Goal: Task Accomplishment & Management: Complete application form

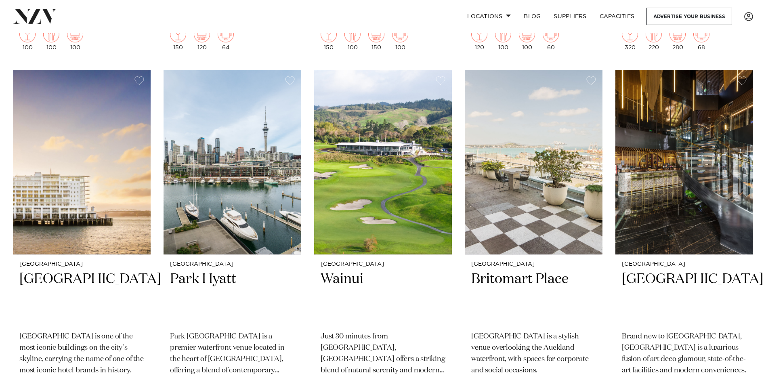
scroll to position [1756, 0]
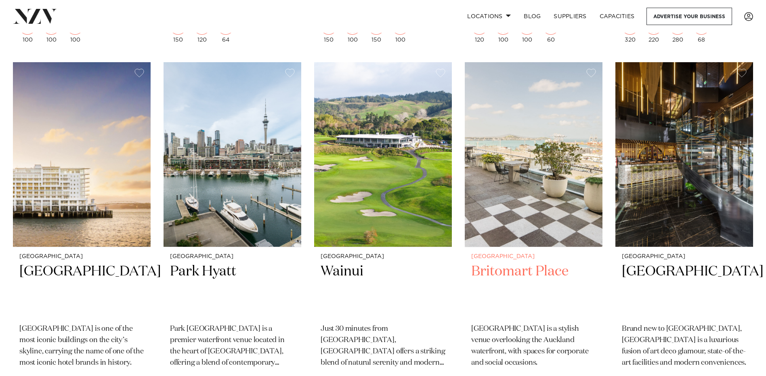
click at [525, 323] on p "[GEOGRAPHIC_DATA] is a stylish venue overlooking the Auckland waterfront, with …" at bounding box center [533, 345] width 125 height 45
click at [511, 263] on h2 "Britomart Place" at bounding box center [533, 290] width 125 height 55
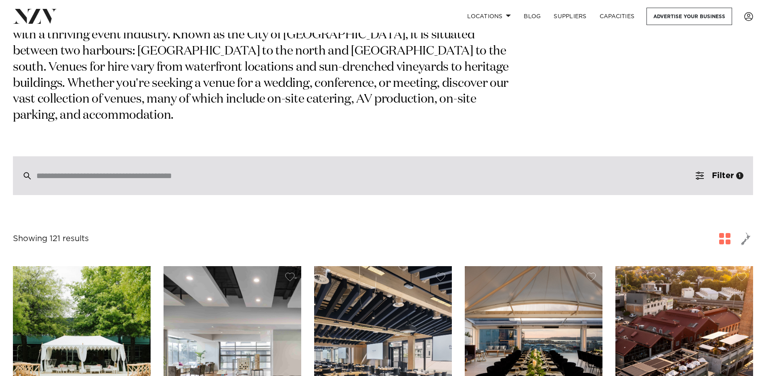
scroll to position [96, 0]
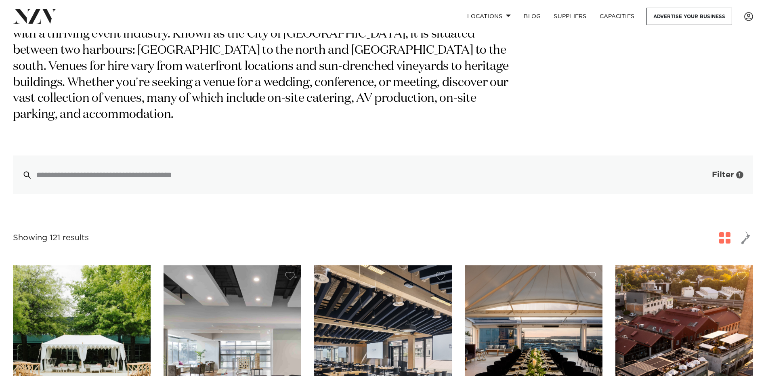
click at [720, 171] on span "Filter" at bounding box center [723, 175] width 22 height 8
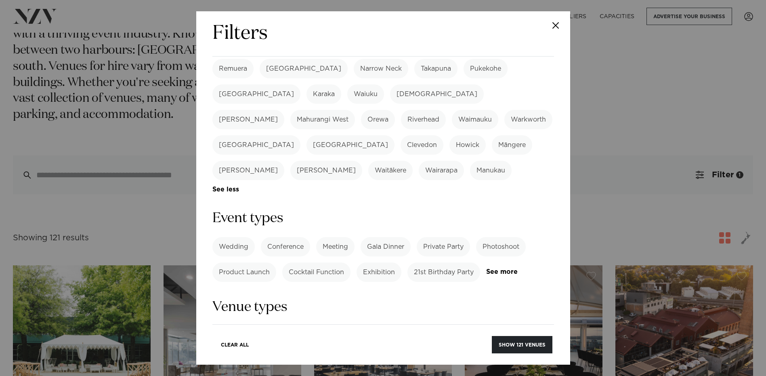
scroll to position [240, 0]
click at [248, 261] on label "Product Launch" at bounding box center [244, 270] width 64 height 19
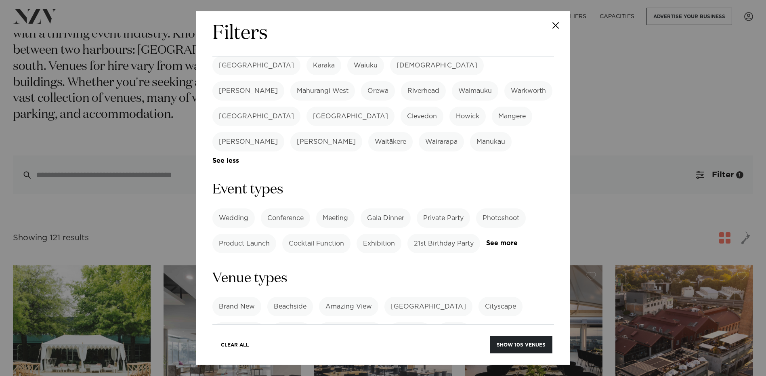
scroll to position [280, 0]
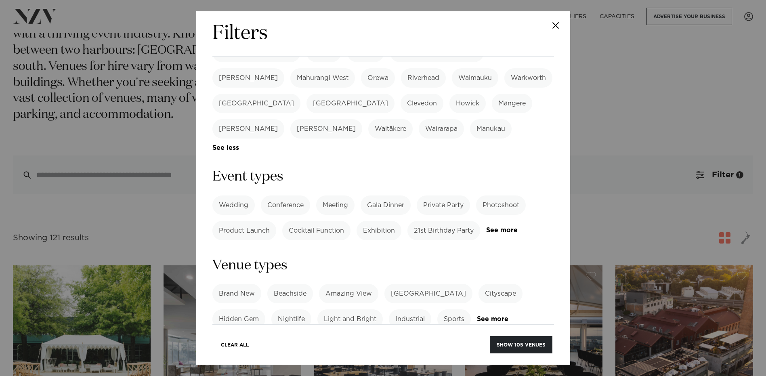
click at [505, 195] on div "Wedding Conference Meeting Gala Dinner Private Party Photoshoot Product Launch …" at bounding box center [383, 217] width 342 height 45
click at [504, 227] on link "See more" at bounding box center [517, 230] width 63 height 7
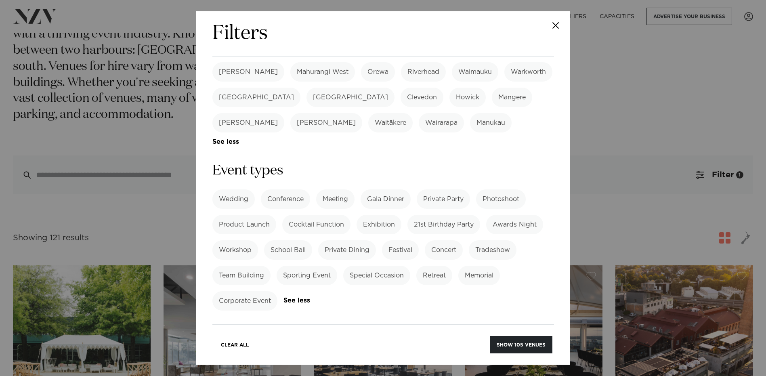
scroll to position [287, 0]
click at [389, 189] on label "Gala Dinner" at bounding box center [386, 198] width 50 height 19
drag, startPoint x: 395, startPoint y: 123, endPoint x: 415, endPoint y: 121, distance: 19.5
click at [395, 189] on label "Gala Dinner" at bounding box center [386, 198] width 50 height 19
click at [429, 189] on label "Private Party" at bounding box center [443, 198] width 53 height 19
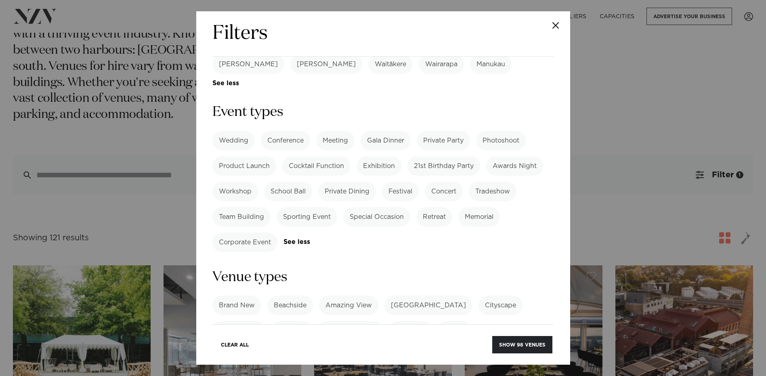
scroll to position [330, 0]
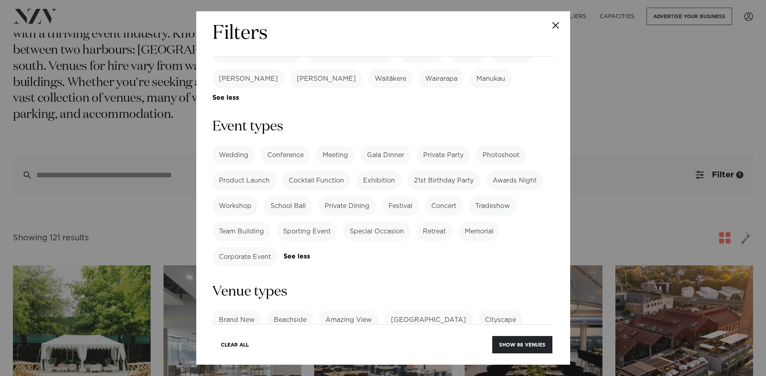
click at [307, 171] on label "Cocktail Function" at bounding box center [316, 180] width 68 height 19
click at [445, 145] on label "Private Party" at bounding box center [443, 154] width 53 height 19
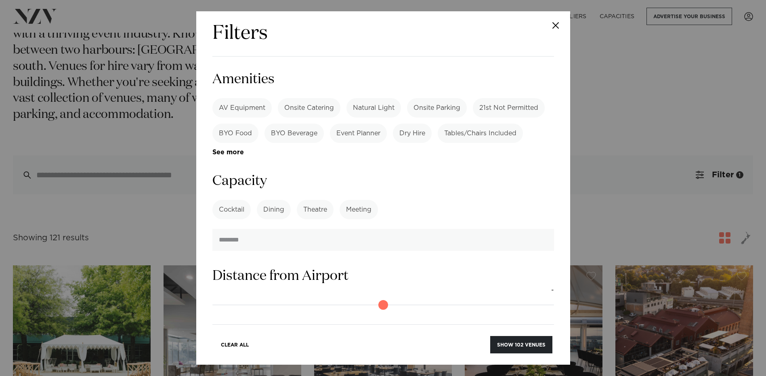
scroll to position [648, 0]
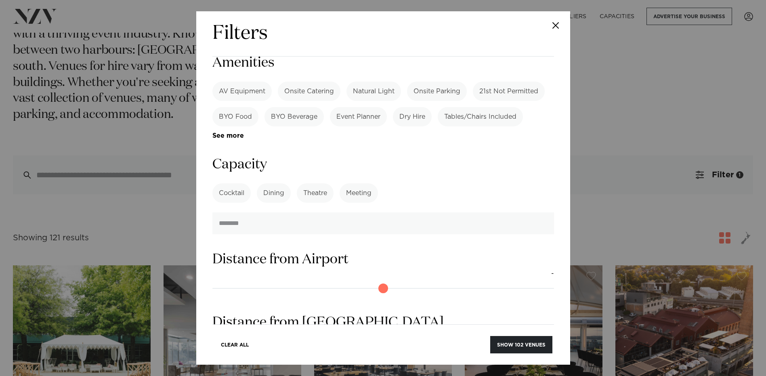
click at [229, 183] on label "Cocktail" at bounding box center [231, 192] width 38 height 19
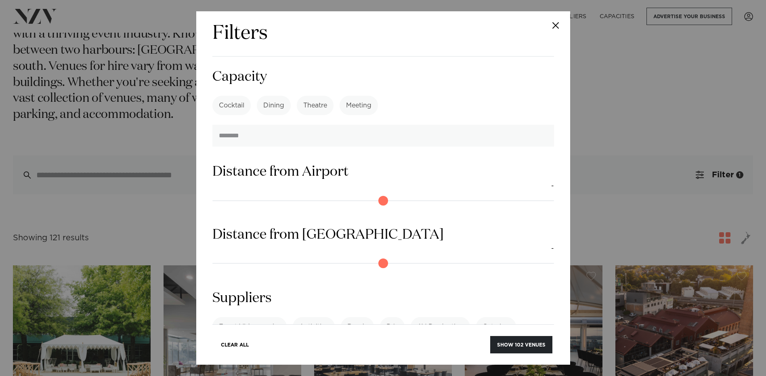
scroll to position [739, 0]
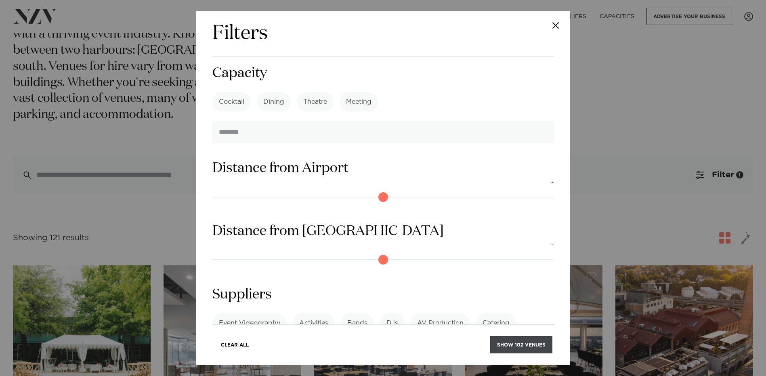
click at [528, 340] on button "Show 102 venues" at bounding box center [521, 344] width 62 height 17
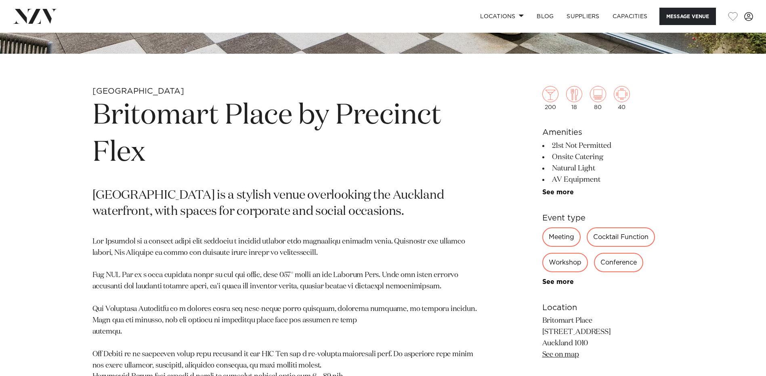
scroll to position [347, 0]
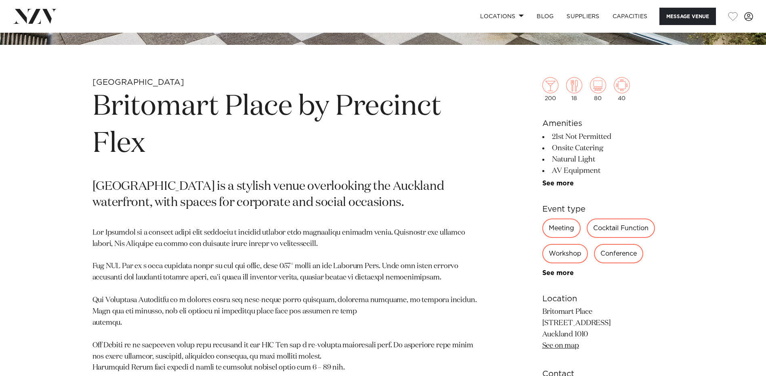
click at [633, 225] on div "Cocktail Function" at bounding box center [621, 227] width 68 height 19
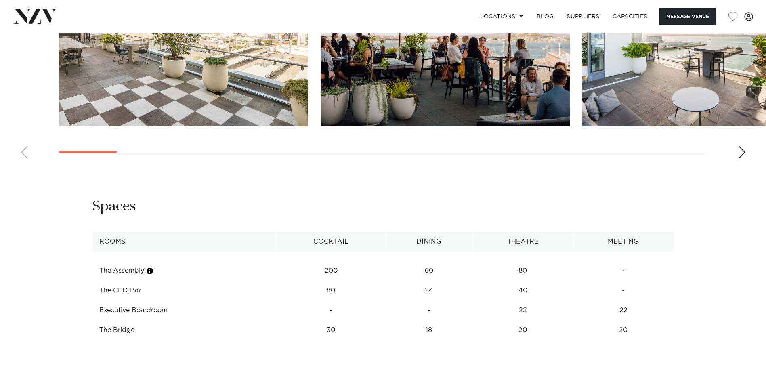
scroll to position [948, 0]
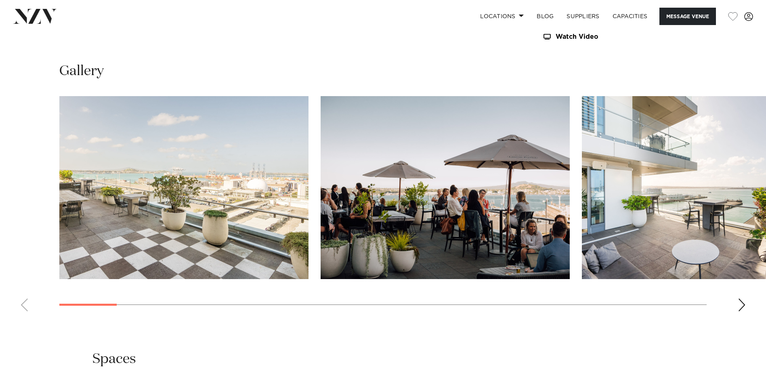
click at [223, 225] on img "1 / 28" at bounding box center [183, 187] width 249 height 183
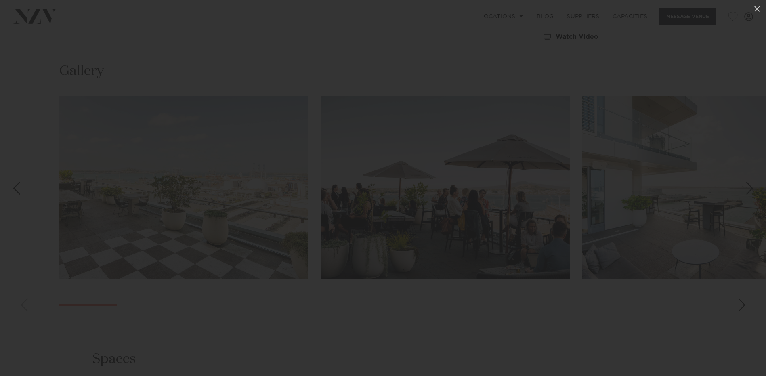
scroll to position [794, 0]
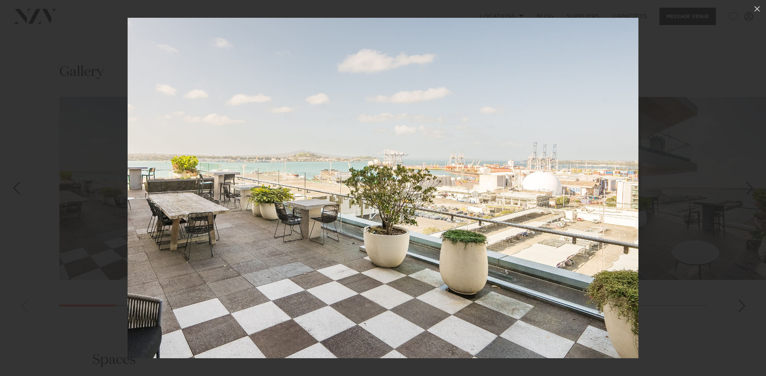
click at [752, 189] on div "Next slide" at bounding box center [749, 188] width 11 height 15
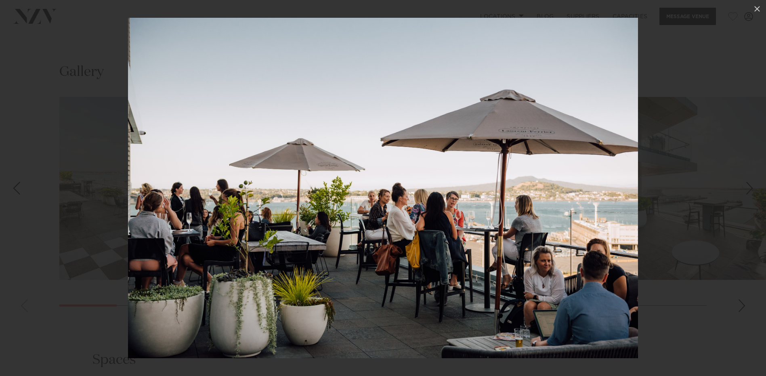
click at [747, 189] on div "Next slide" at bounding box center [749, 188] width 11 height 15
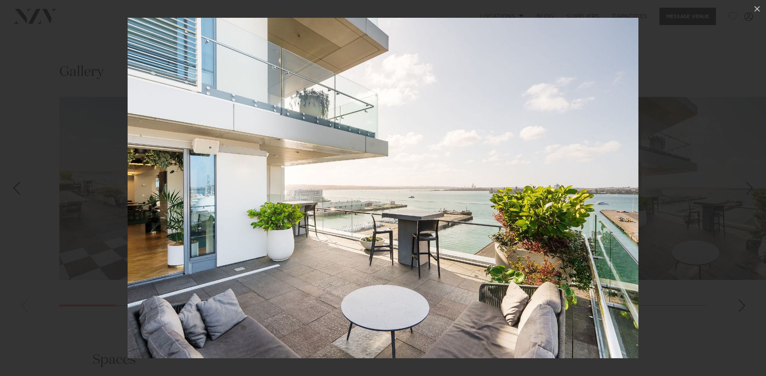
click at [747, 189] on div "Next slide" at bounding box center [749, 188] width 11 height 15
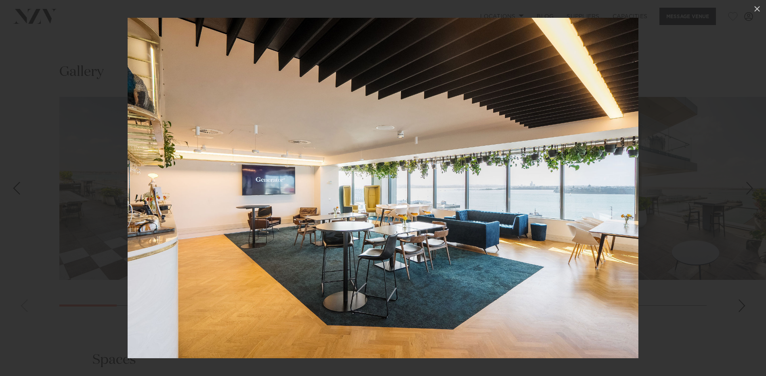
click at [747, 189] on div "Next slide" at bounding box center [749, 188] width 11 height 15
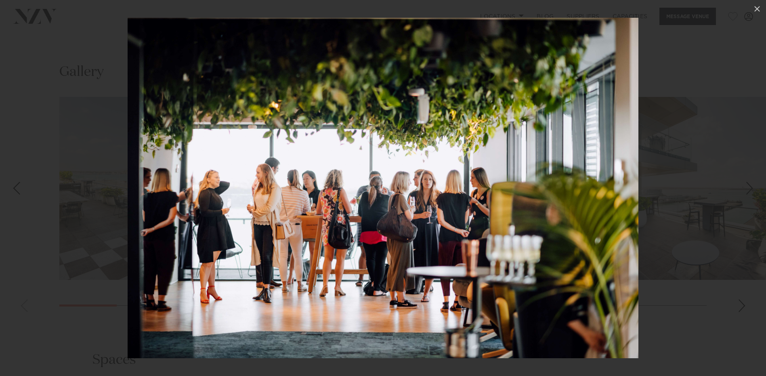
click at [747, 189] on div "Next slide" at bounding box center [749, 188] width 11 height 15
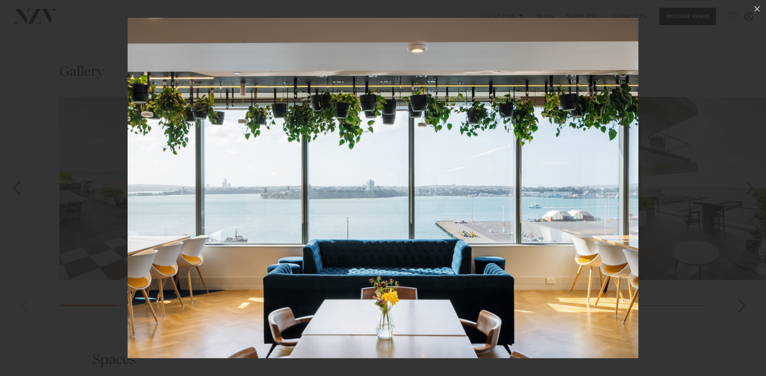
click at [747, 189] on div "Next slide" at bounding box center [749, 188] width 11 height 15
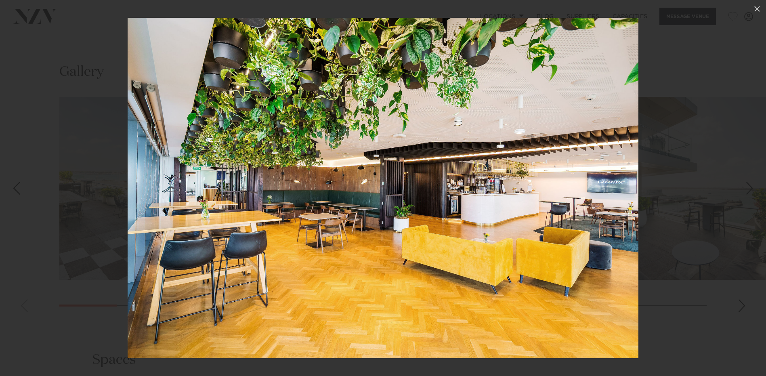
click at [747, 189] on div "Next slide" at bounding box center [749, 188] width 11 height 15
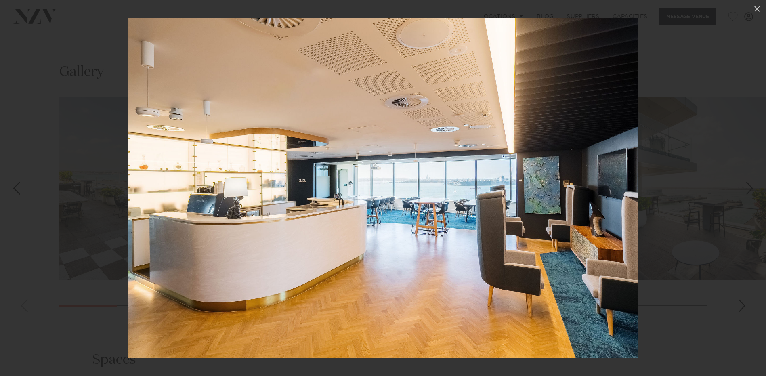
click at [747, 189] on div "Next slide" at bounding box center [749, 188] width 11 height 15
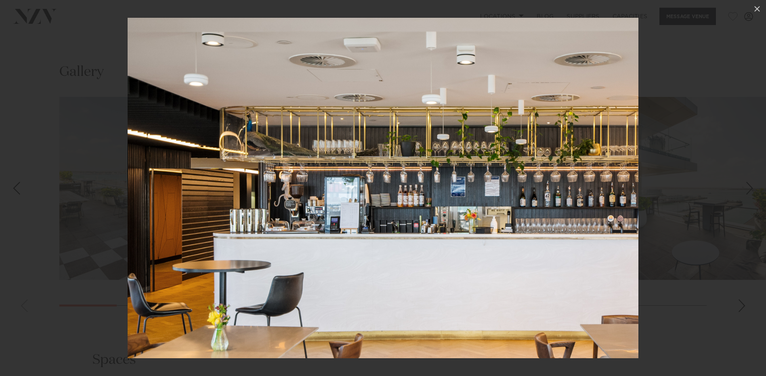
click at [747, 189] on div "Next slide" at bounding box center [749, 188] width 11 height 15
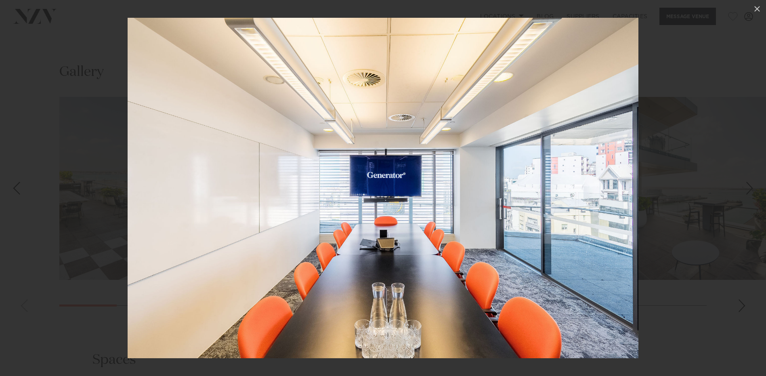
click at [712, 190] on div at bounding box center [383, 188] width 766 height 376
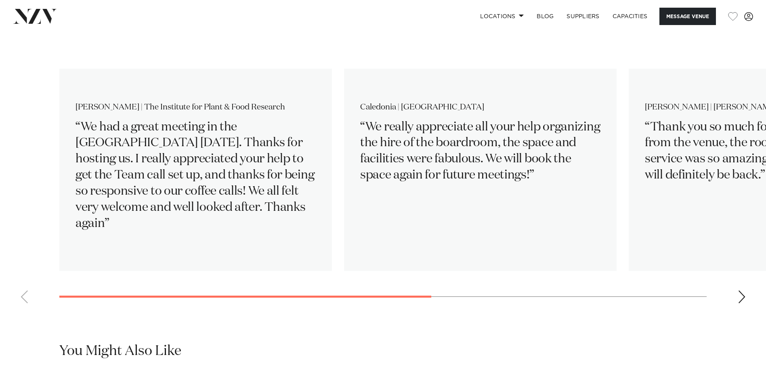
scroll to position [1325, 0]
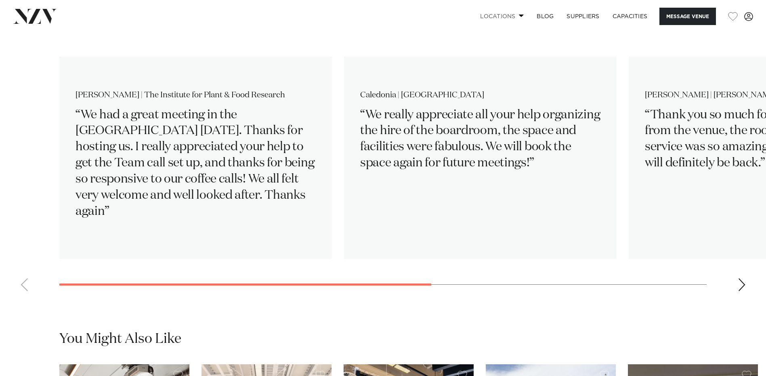
click at [514, 16] on link "Locations" at bounding box center [502, 16] width 57 height 17
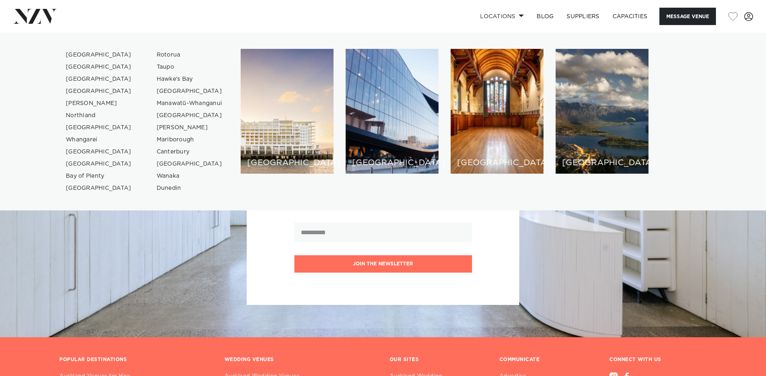
scroll to position [2011, 0]
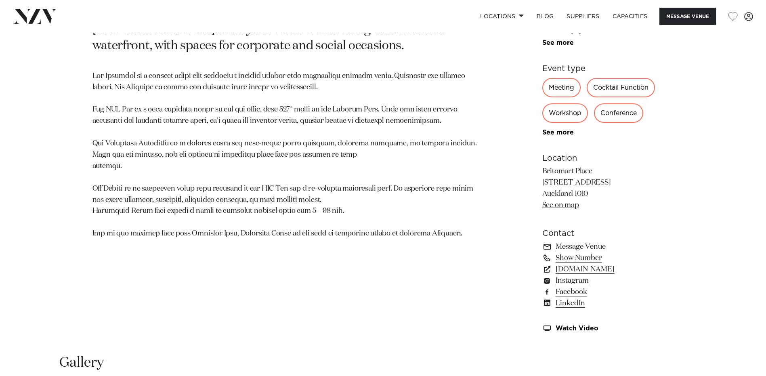
scroll to position [505, 0]
drag, startPoint x: 612, startPoint y: 91, endPoint x: 603, endPoint y: 96, distance: 9.8
click at [611, 92] on div "Cocktail Function" at bounding box center [621, 86] width 68 height 19
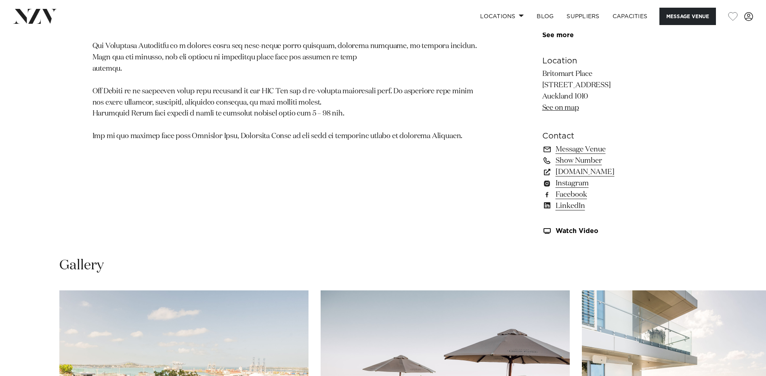
scroll to position [607, 0]
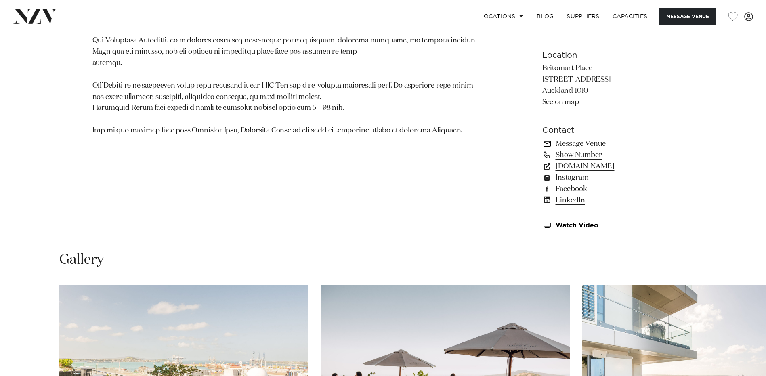
click at [573, 145] on link "Message Venue" at bounding box center [608, 143] width 132 height 11
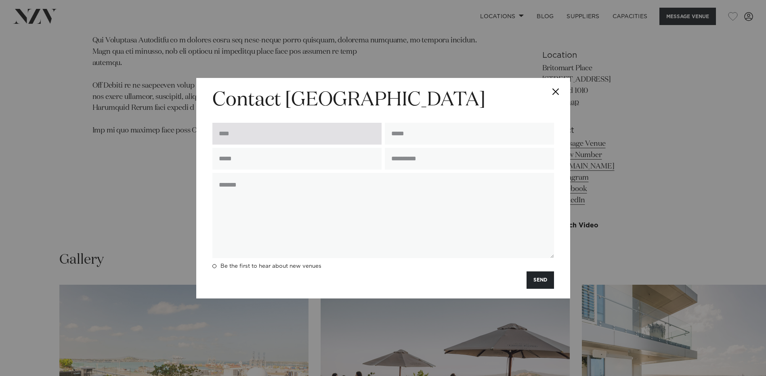
click at [305, 130] on input "text" at bounding box center [296, 134] width 169 height 22
type input "**********"
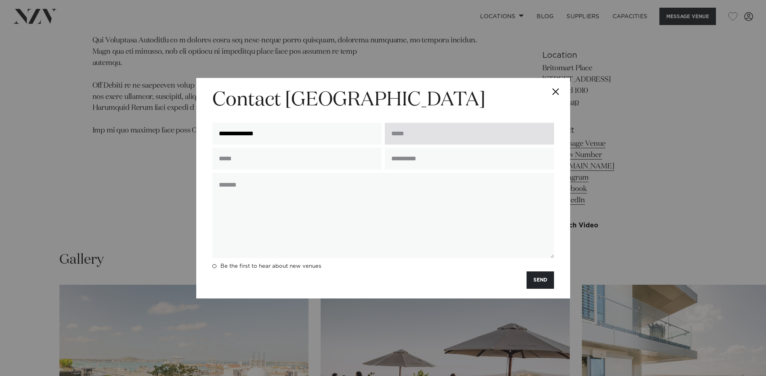
click at [437, 135] on input "email" at bounding box center [469, 134] width 169 height 22
type input "**********"
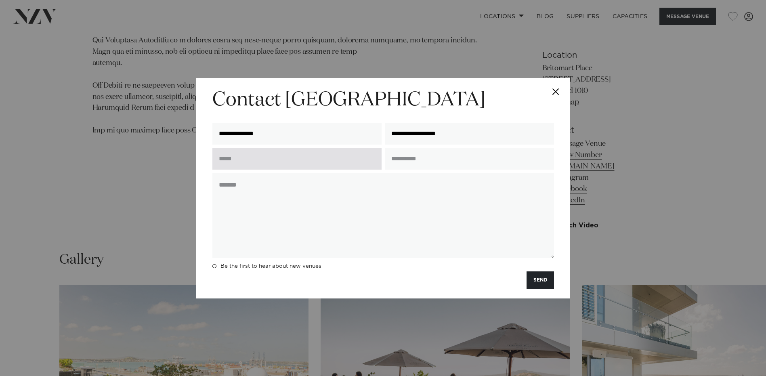
click at [327, 162] on input "text" at bounding box center [296, 159] width 169 height 22
type input "**********"
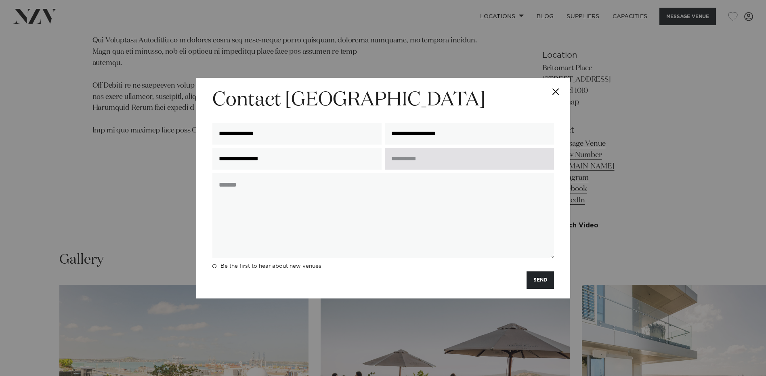
click at [426, 158] on input "text" at bounding box center [469, 159] width 169 height 22
type input "*****"
paste textarea "**********"
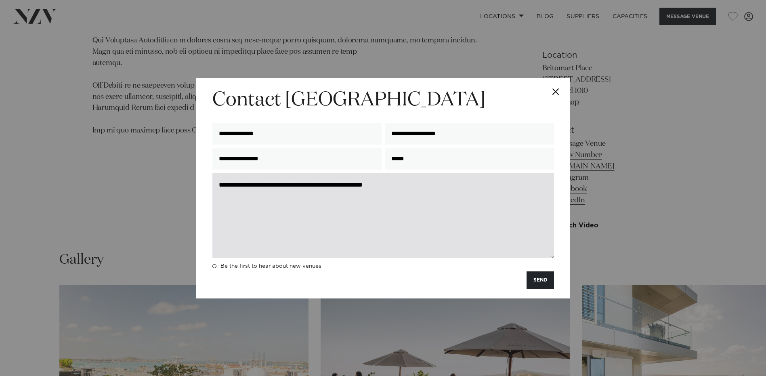
drag, startPoint x: 384, startPoint y: 181, endPoint x: 229, endPoint y: 178, distance: 155.1
click at [229, 178] on textarea "**********" at bounding box center [383, 215] width 342 height 85
click at [236, 181] on textarea "**********" at bounding box center [383, 215] width 342 height 85
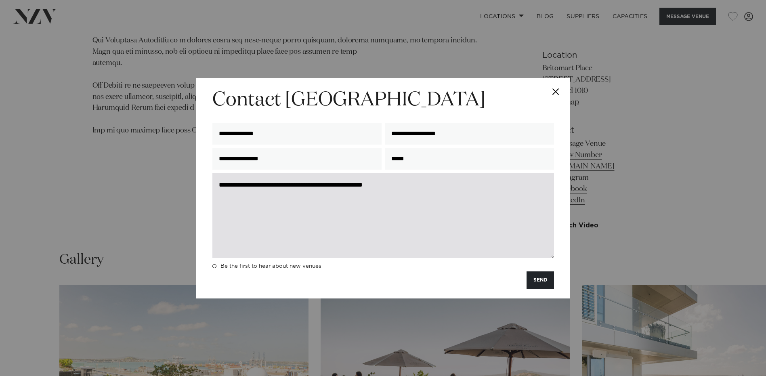
paste textarea "**********"
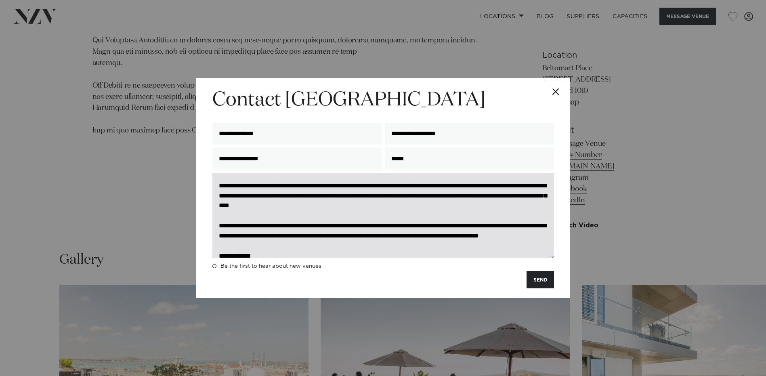
scroll to position [23, 0]
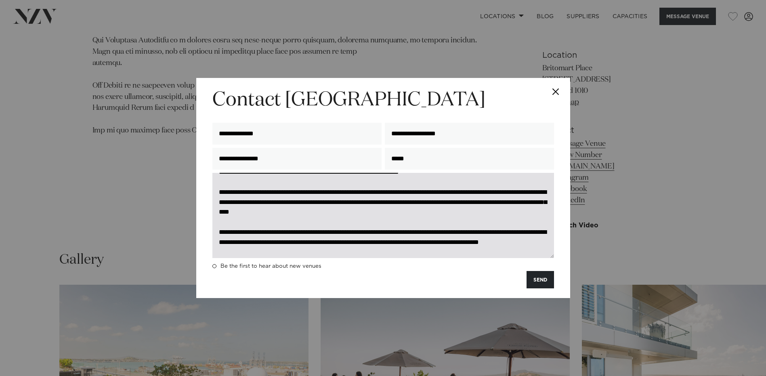
click at [380, 202] on textarea "**********" at bounding box center [383, 215] width 342 height 85
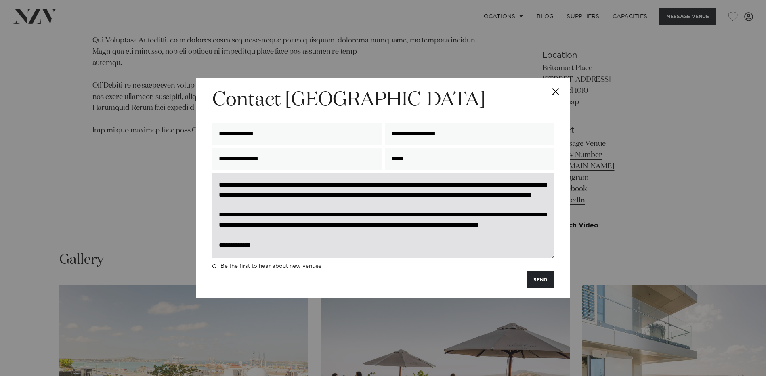
scroll to position [60, 0]
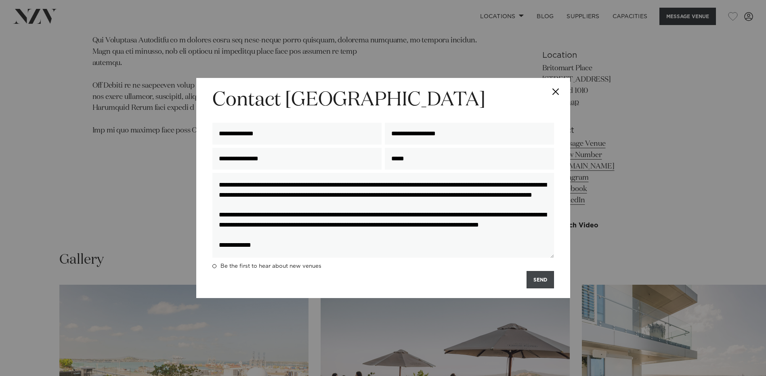
type textarea "**********"
click at [539, 281] on button "SEND" at bounding box center [540, 279] width 27 height 17
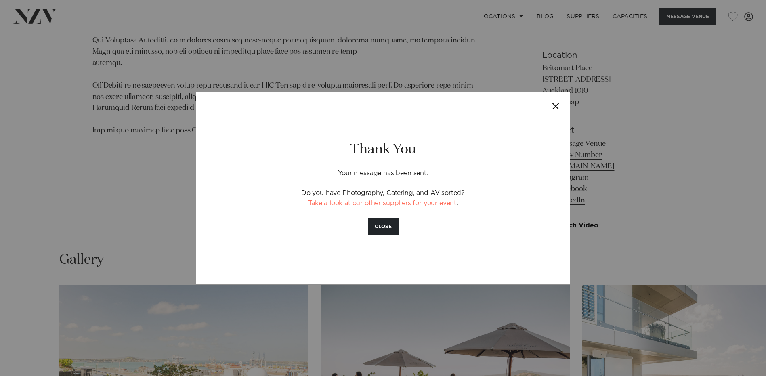
drag, startPoint x: 381, startPoint y: 227, endPoint x: 452, endPoint y: 153, distance: 102.5
click at [383, 226] on button "CLOSE" at bounding box center [383, 226] width 31 height 17
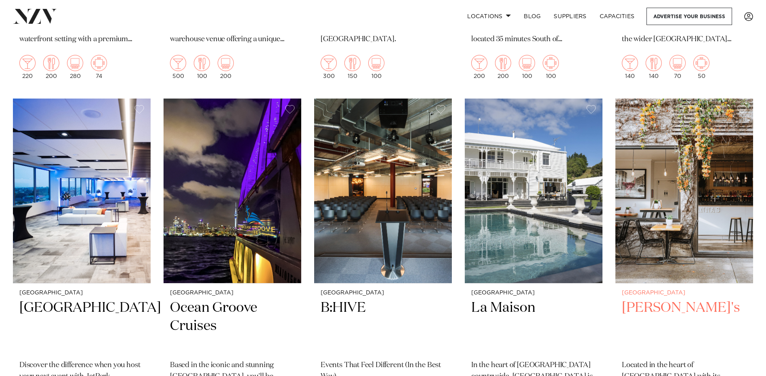
scroll to position [2653, 0]
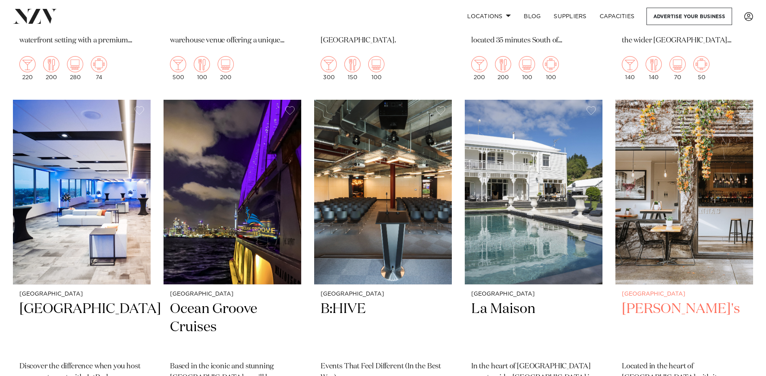
click at [650, 300] on h2 "[PERSON_NAME]'s" at bounding box center [684, 327] width 125 height 55
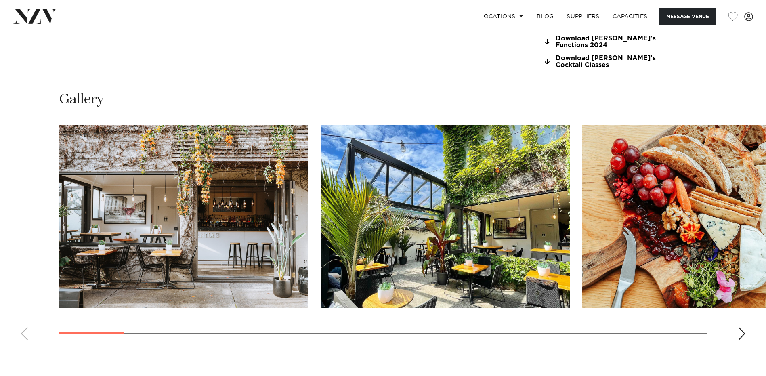
scroll to position [843, 0]
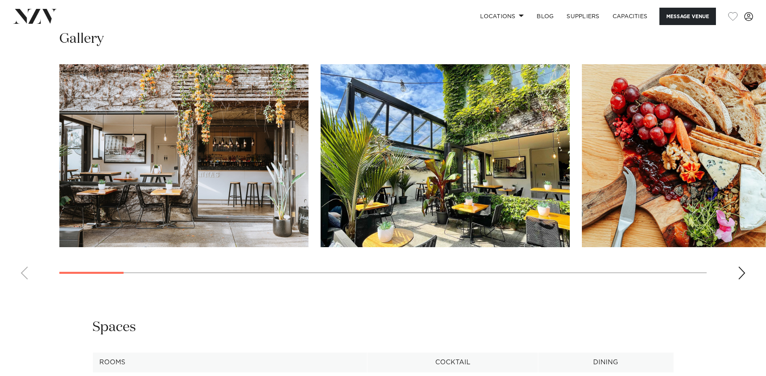
click at [742, 279] on div "Next slide" at bounding box center [742, 273] width 8 height 13
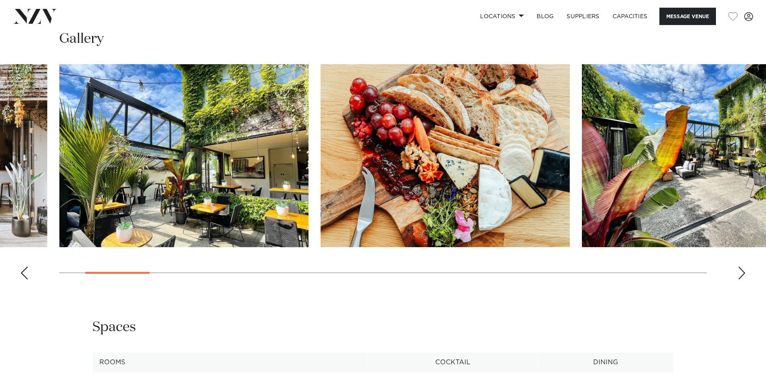
click at [742, 279] on div "Next slide" at bounding box center [742, 273] width 8 height 13
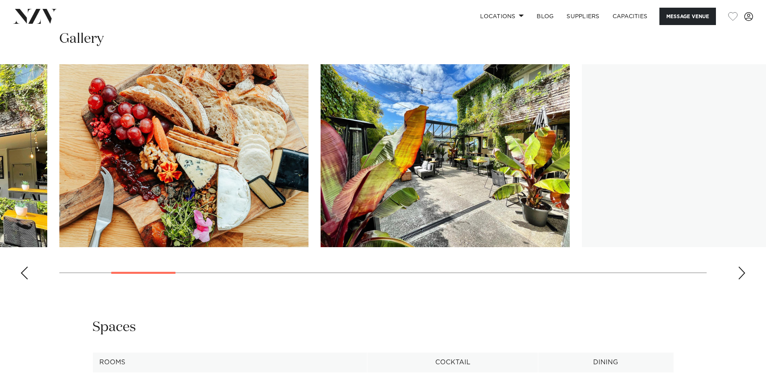
click at [742, 279] on div "Next slide" at bounding box center [742, 273] width 8 height 13
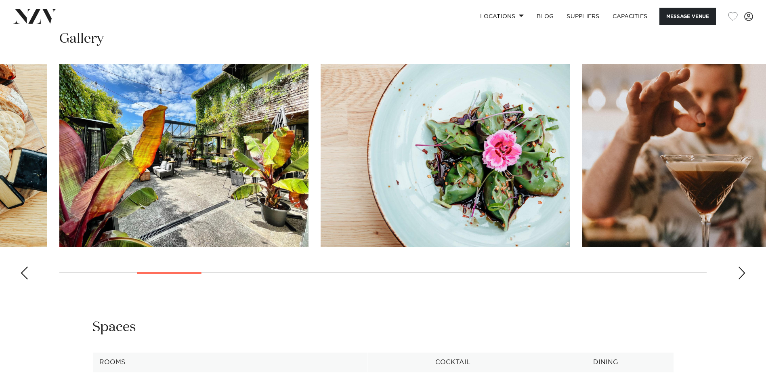
click at [742, 279] on div "Next slide" at bounding box center [742, 273] width 8 height 13
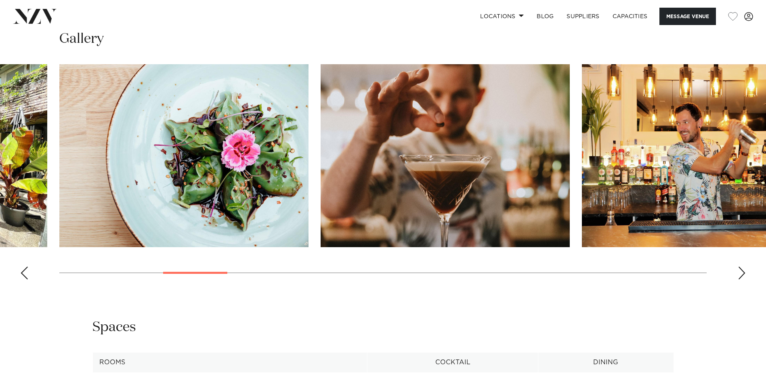
click at [741, 279] on div "Next slide" at bounding box center [742, 273] width 8 height 13
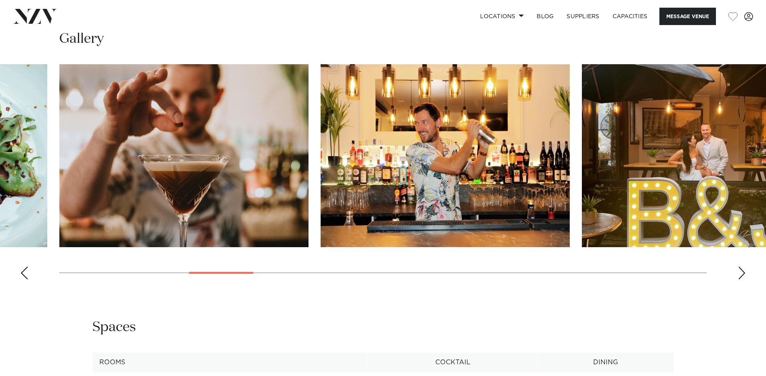
click at [741, 279] on div "Next slide" at bounding box center [742, 273] width 8 height 13
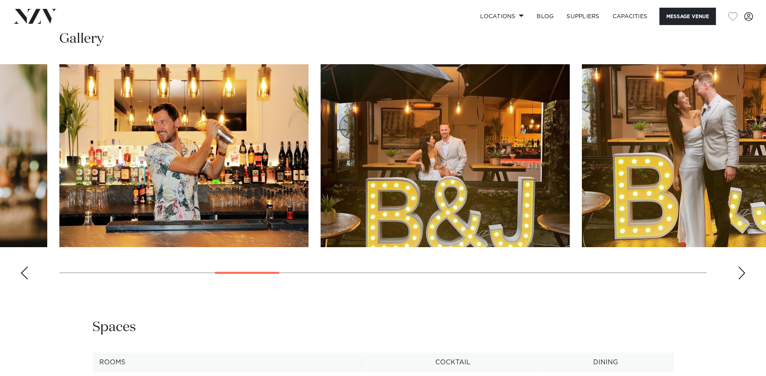
click at [741, 279] on div "Next slide" at bounding box center [742, 273] width 8 height 13
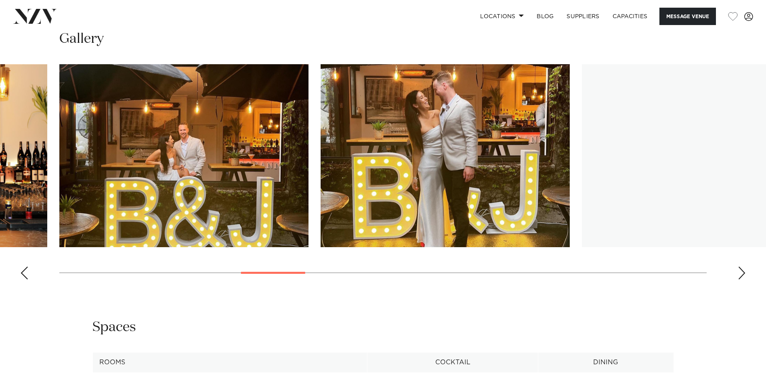
click at [741, 279] on div "Next slide" at bounding box center [742, 273] width 8 height 13
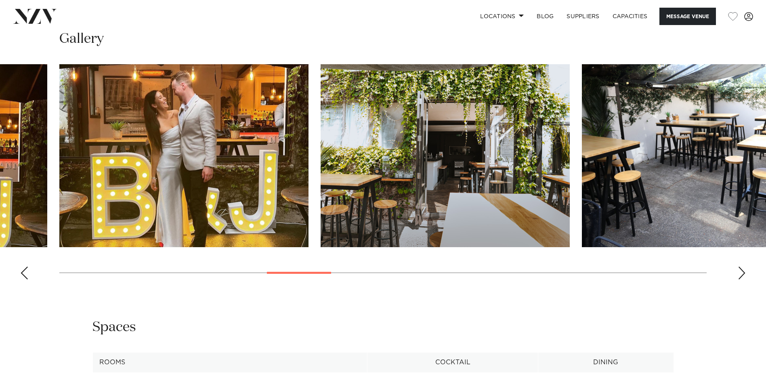
click at [741, 279] on div "Next slide" at bounding box center [742, 273] width 8 height 13
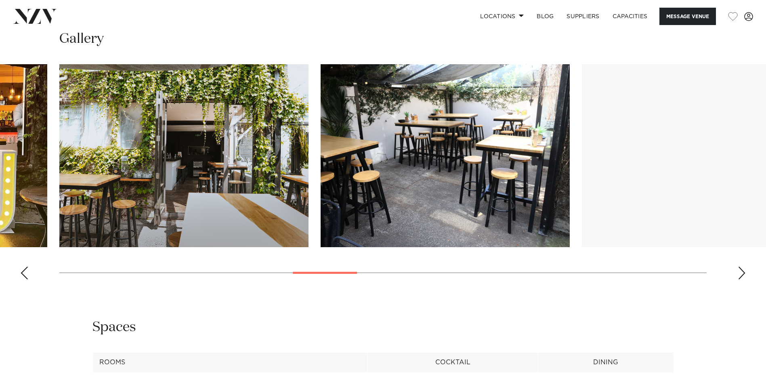
click at [741, 279] on div "Next slide" at bounding box center [742, 273] width 8 height 13
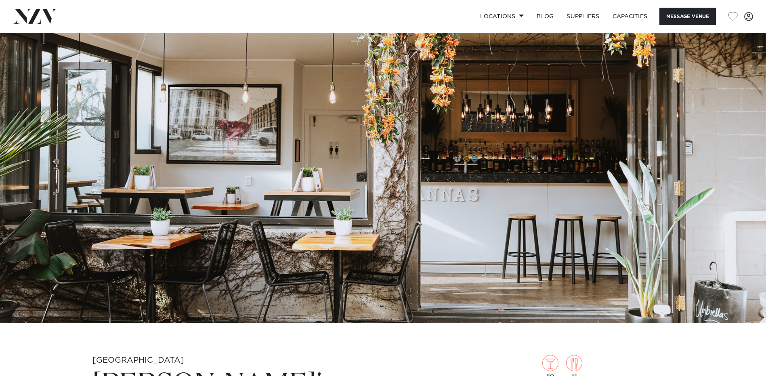
scroll to position [0, 0]
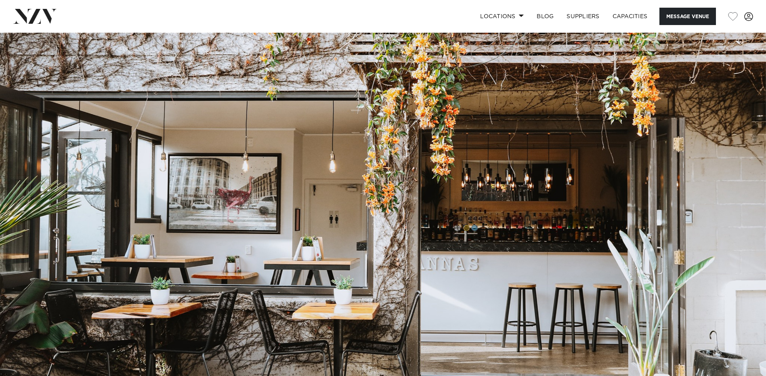
click at [326, 98] on img at bounding box center [383, 212] width 766 height 359
